Goal: Task Accomplishment & Management: Manage account settings

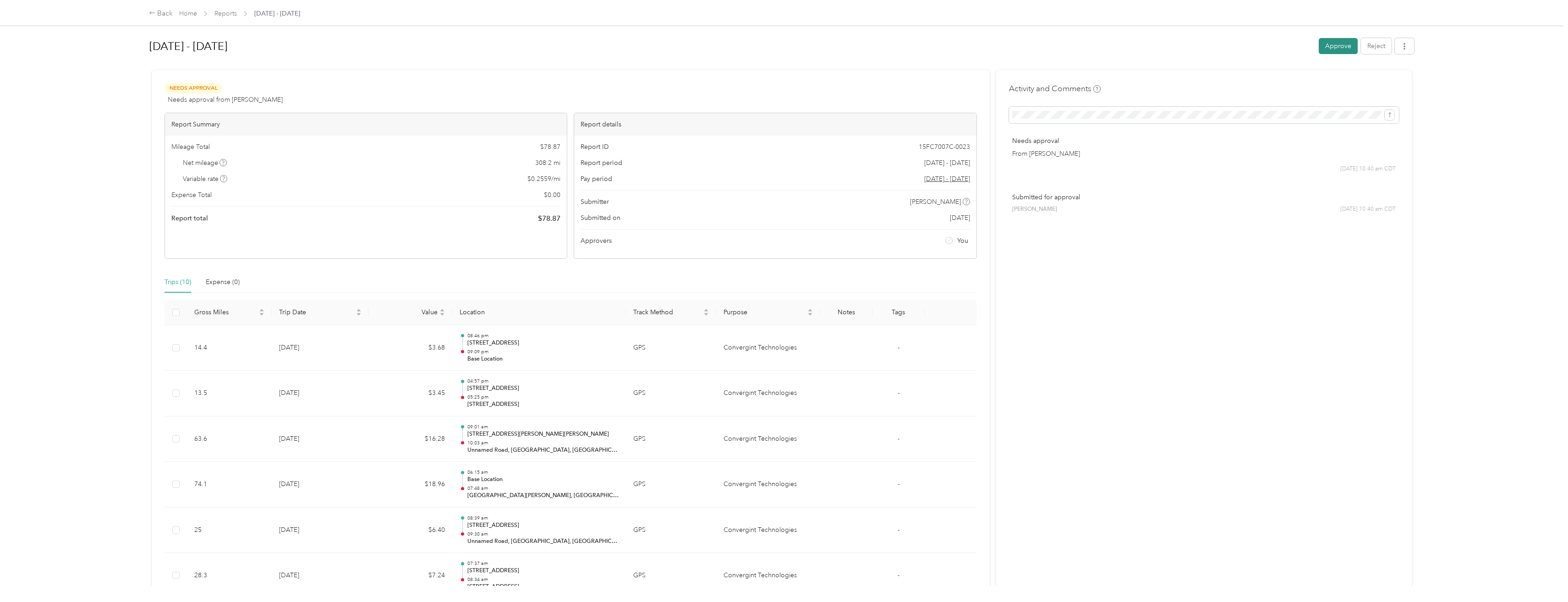
click at [1334, 42] on button "Approve" at bounding box center [1338, 46] width 39 height 16
click at [227, 11] on link "Reports" at bounding box center [225, 13] width 23 height 8
